Goal: Check status

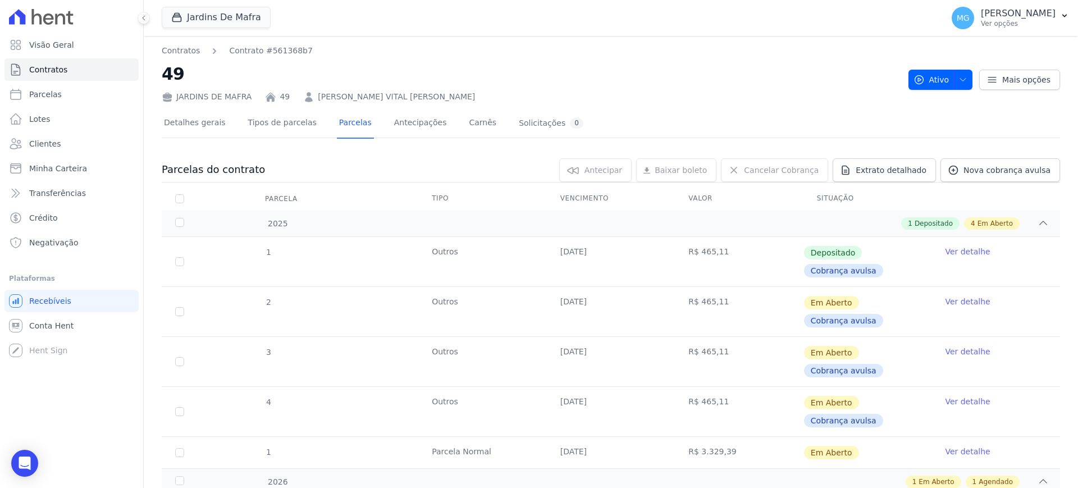
scroll to position [149, 0]
